Goal: Information Seeking & Learning: Learn about a topic

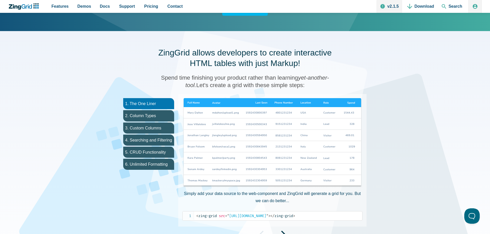
scroll to position [231, 0]
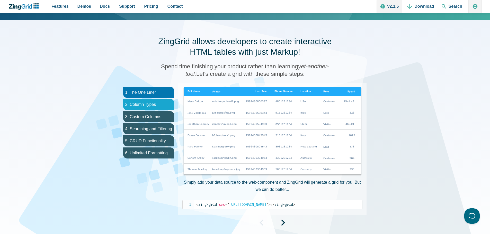
click at [157, 105] on li "2. Column Types" at bounding box center [148, 104] width 51 height 11
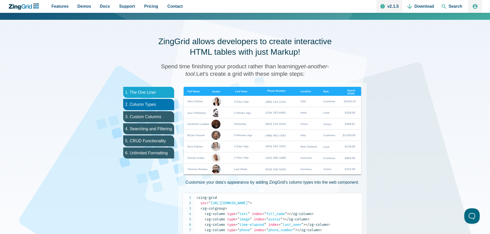
click at [160, 94] on li "1. The One Liner" at bounding box center [148, 92] width 51 height 11
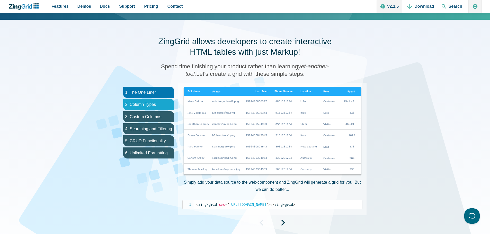
click at [160, 102] on li "2. Column Types" at bounding box center [148, 104] width 51 height 11
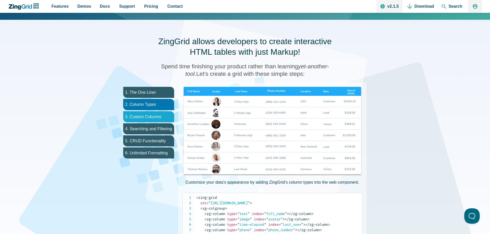
click at [162, 117] on li "3. Custom Columns" at bounding box center [148, 116] width 51 height 11
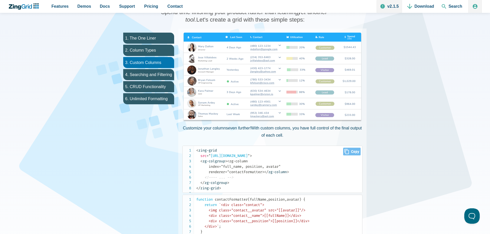
scroll to position [283, 0]
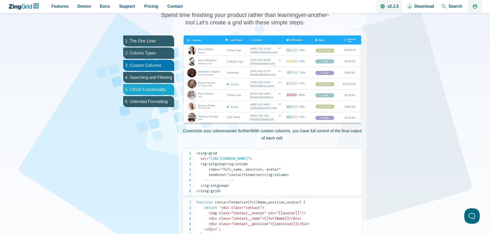
click at [154, 94] on li "5. CRUD Functionality" at bounding box center [148, 89] width 51 height 11
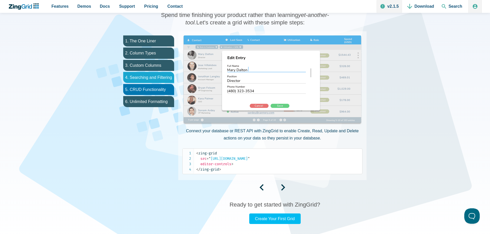
click at [157, 77] on li "4. Searching and Filtering" at bounding box center [148, 77] width 51 height 11
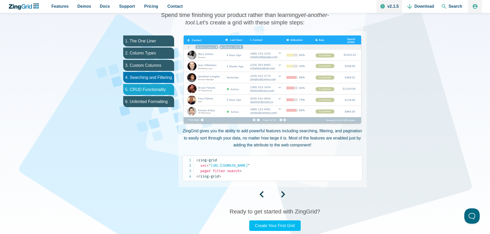
click at [148, 90] on li "5. CRUD Functionality" at bounding box center [148, 89] width 51 height 11
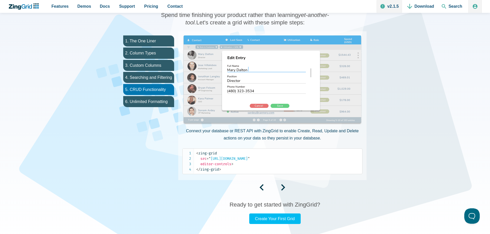
click at [258, 106] on img "App Content" at bounding box center [272, 80] width 180 height 90
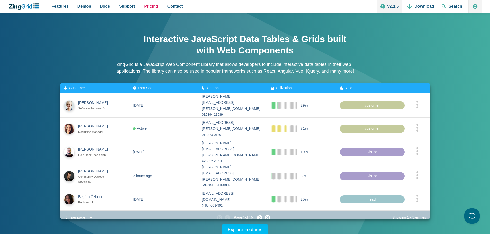
click at [142, 6] on link "Pricing" at bounding box center [151, 6] width 18 height 13
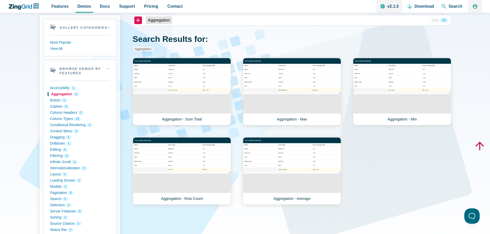
scroll to position [51, 0]
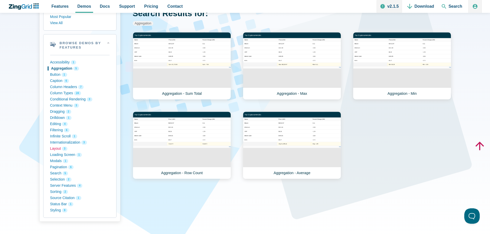
click at [56, 149] on button "Layout 3" at bounding box center [79, 149] width 59 height 6
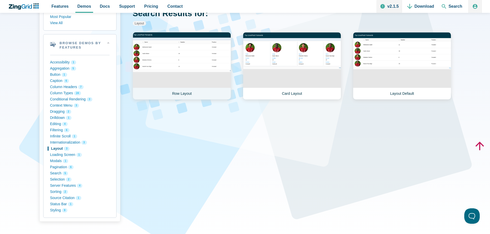
click at [192, 35] on link "Row Layout" at bounding box center [182, 66] width 98 height 68
